Goal: Find specific page/section: Find specific page/section

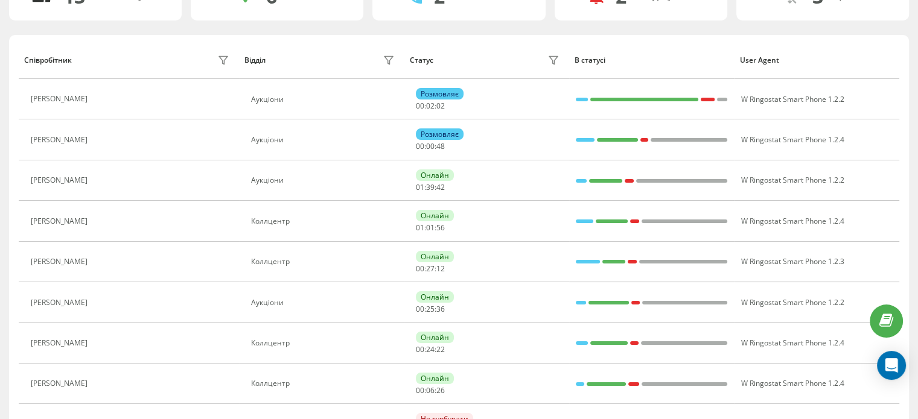
scroll to position [121, 0]
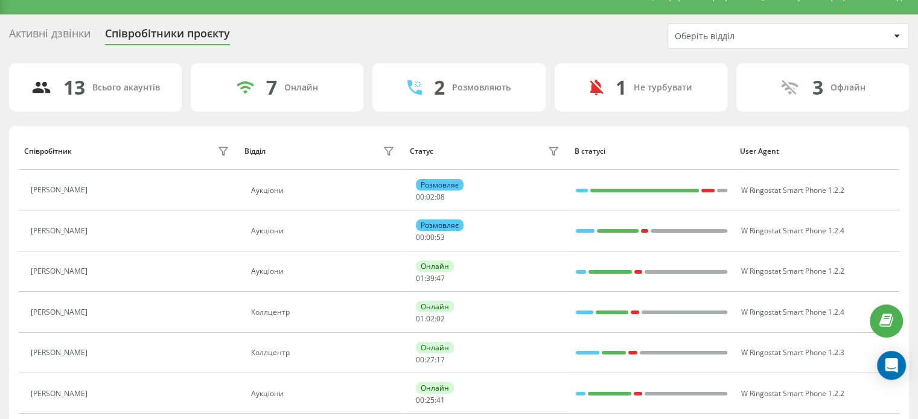
scroll to position [24, 0]
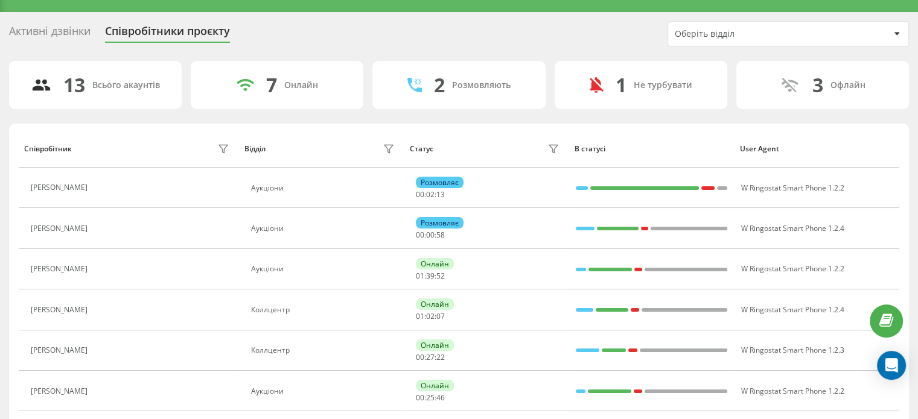
click at [16, 31] on div "Активні дзвінки" at bounding box center [49, 34] width 81 height 19
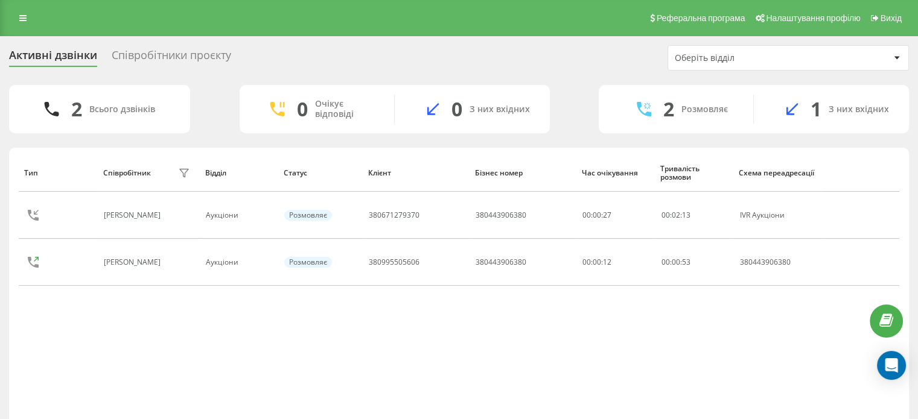
click at [135, 60] on div "Співробітники проєкту" at bounding box center [171, 58] width 119 height 19
